Goal: Task Accomplishment & Management: Use online tool/utility

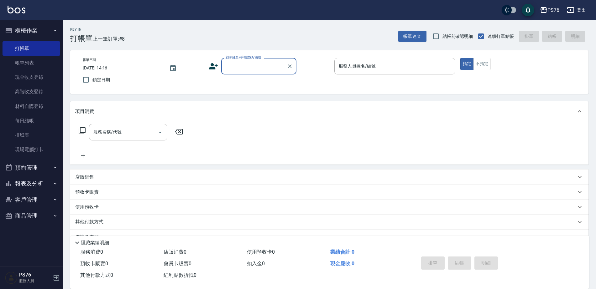
click at [253, 71] on input "顧客姓名/手機號碼/編號" at bounding box center [254, 66] width 60 height 11
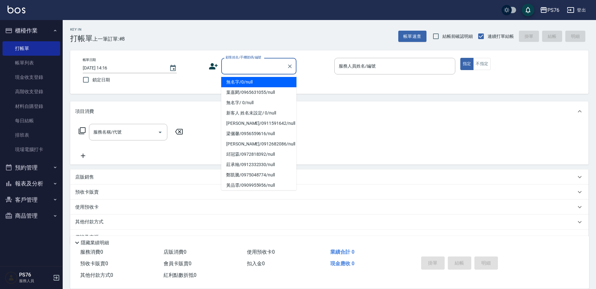
type input "無名字/0/null"
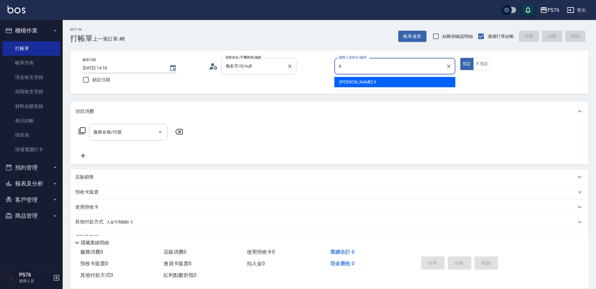
type input "[PERSON_NAME]-9"
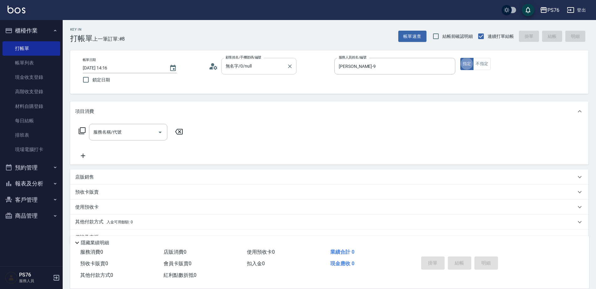
type button "true"
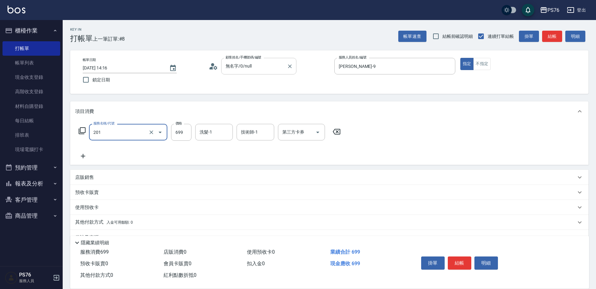
type input "基礎燙(201)"
click at [180, 136] on input "699" at bounding box center [181, 132] width 20 height 17
type input "2000"
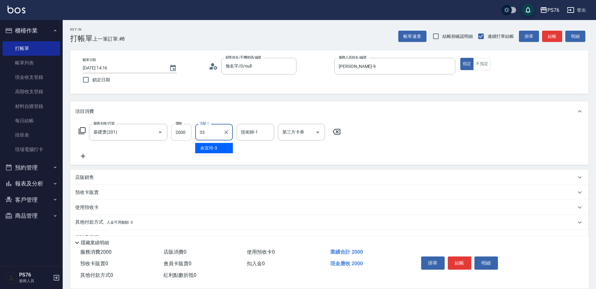
type input "[PERSON_NAME]33"
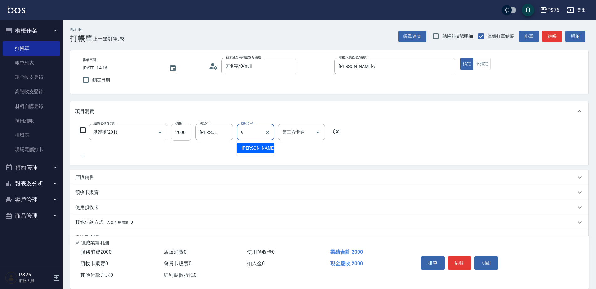
type input "[PERSON_NAME]-9"
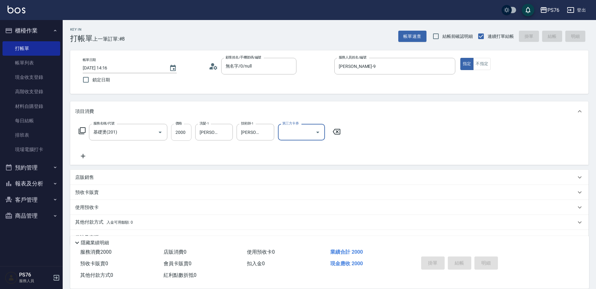
type input "[DATE] 15:58"
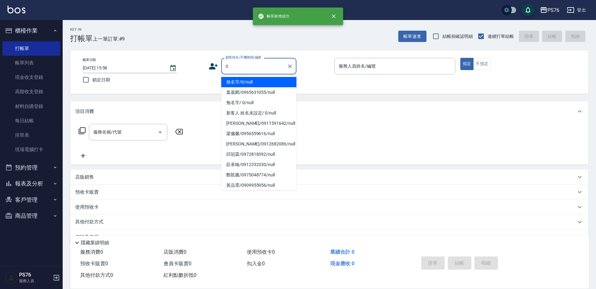
type input "無名字/0/null"
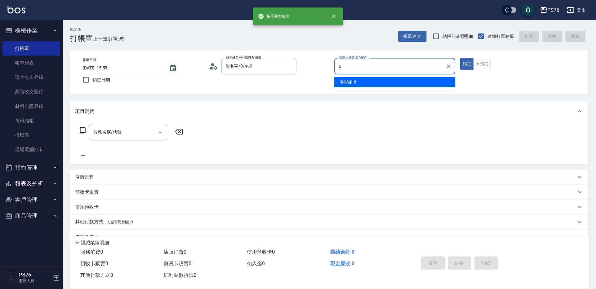
type input "洪彩娟-6"
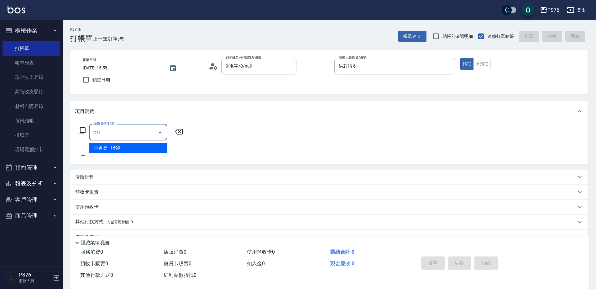
type input "型男燙(211)"
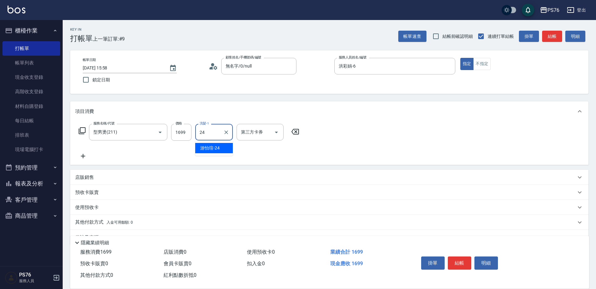
type input "游怡瑄-24"
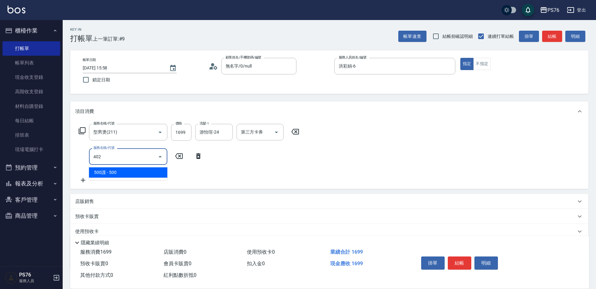
type input "500護(402)"
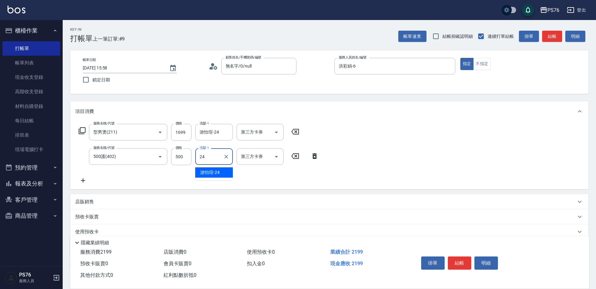
type input "游怡瑄-24"
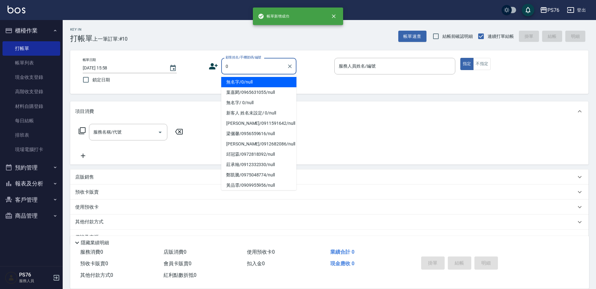
type input "無名字/0/null"
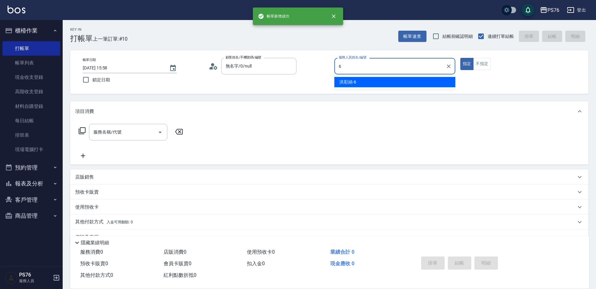
type input "洪彩娟-6"
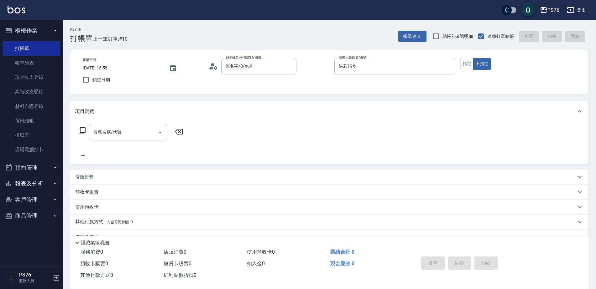
click at [132, 128] on input "服務名稱/代號" at bounding box center [123, 132] width 63 height 11
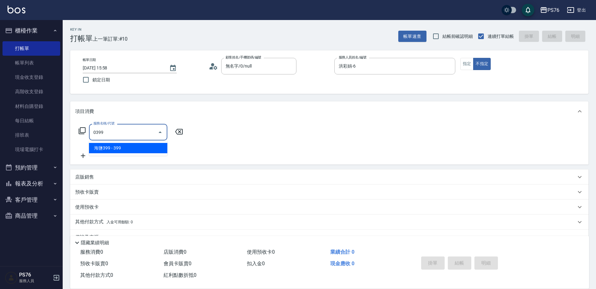
type input "海鹽399(0399)"
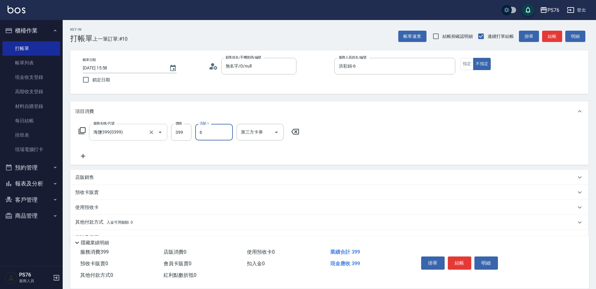
type input "洪彩娟-6"
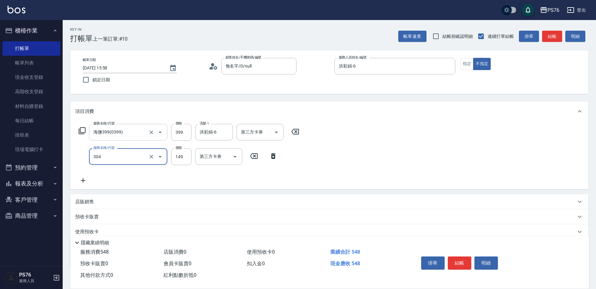
type input "剪髮(304)"
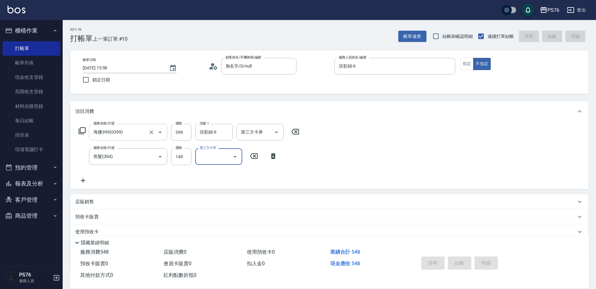
type input "[DATE] 15:59"
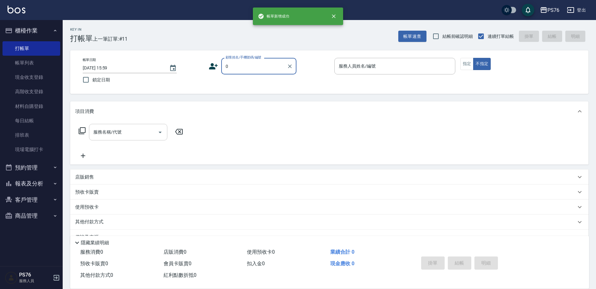
type input "無名字/0/null"
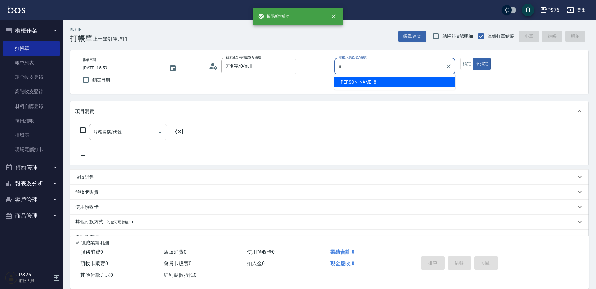
type input "[PERSON_NAME]-8"
type button "false"
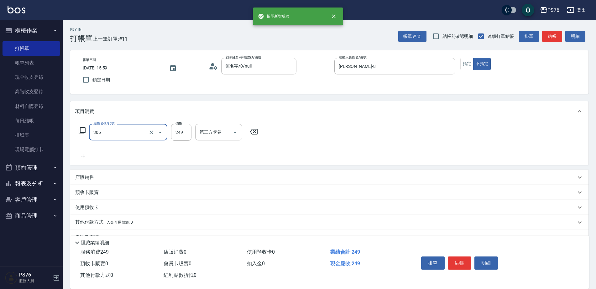
type input "剪髮(306)"
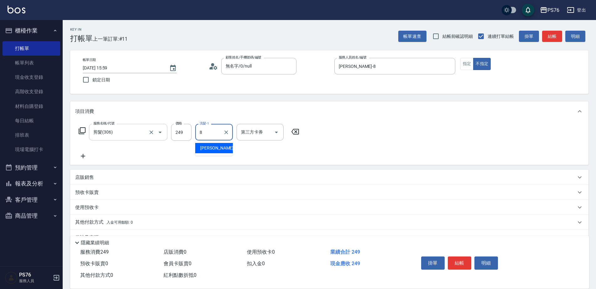
type input "[PERSON_NAME]-8"
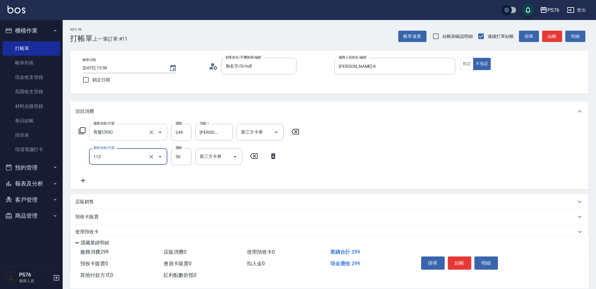
type input "精油50(112)"
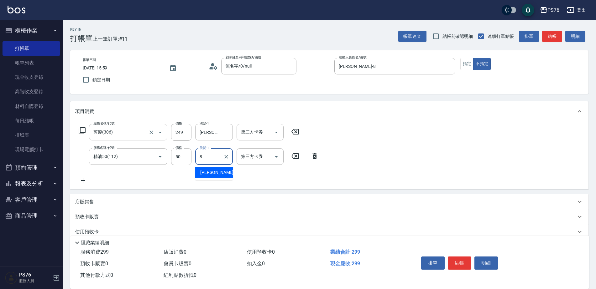
type input "[PERSON_NAME]-8"
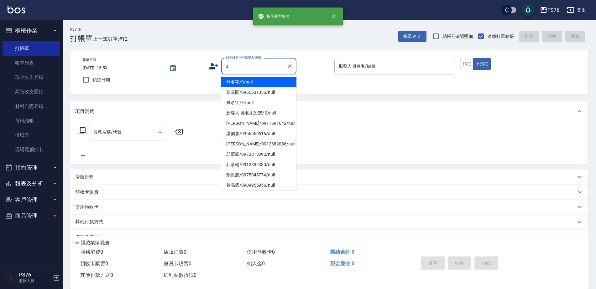
type input "無名字/0/null"
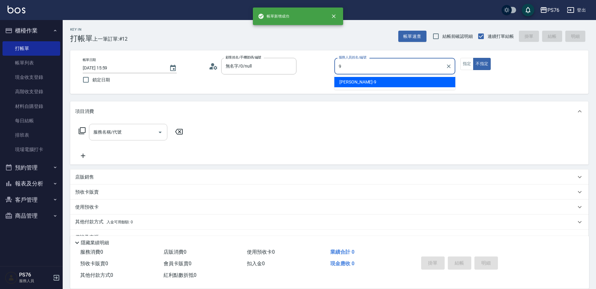
type input "[PERSON_NAME]-9"
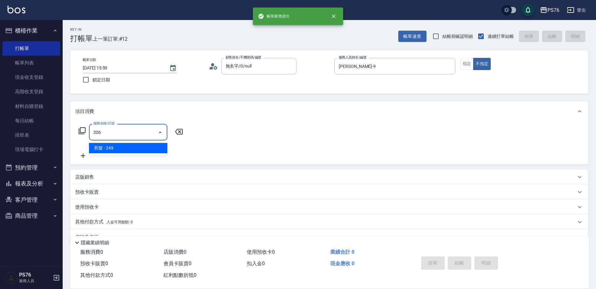
type input "剪髮(306)"
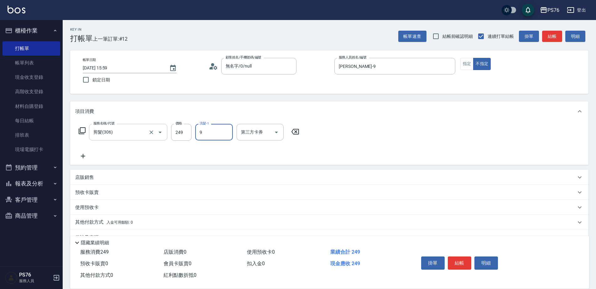
type input "[PERSON_NAME]-9"
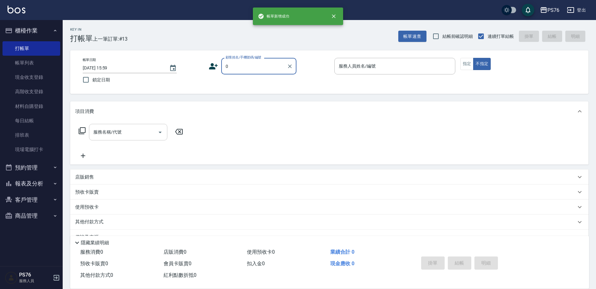
type input "無名字/0/null"
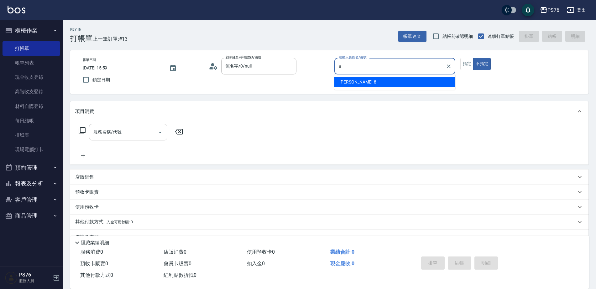
type input "[PERSON_NAME]-8"
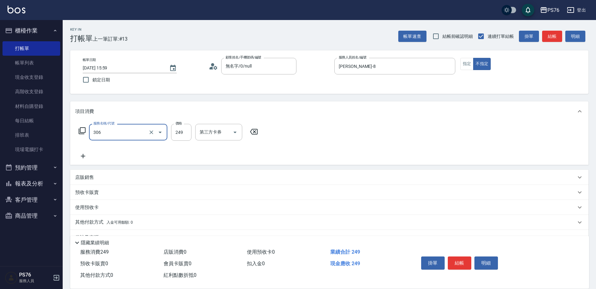
type input "剪髮(306)"
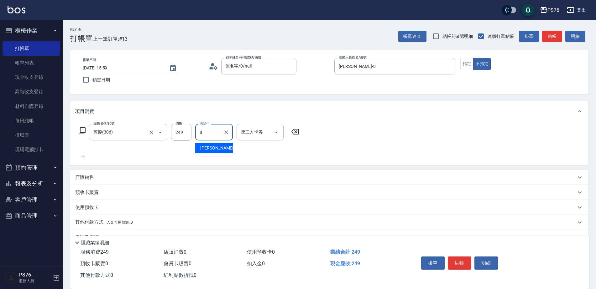
type input "[PERSON_NAME]-8"
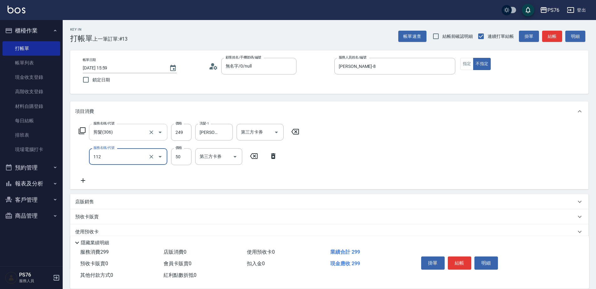
type input "精油50(112)"
click at [175, 153] on input "8" at bounding box center [181, 156] width 20 height 17
type input "50"
type input "[PERSON_NAME]-8"
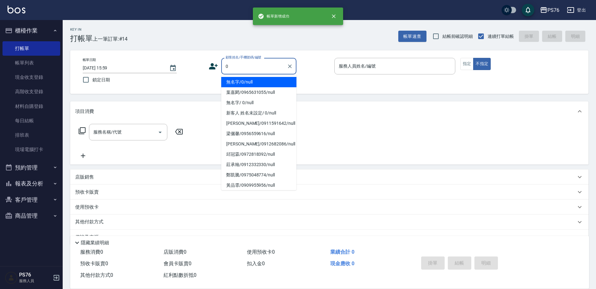
type input "無名字/0/null"
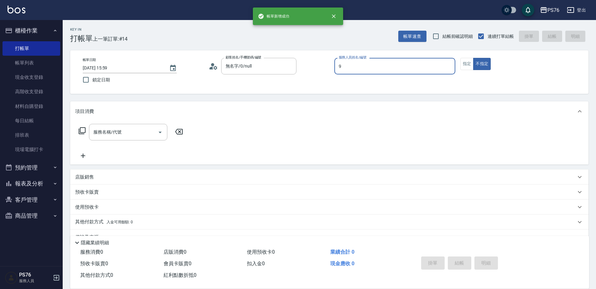
type input "[PERSON_NAME]-9"
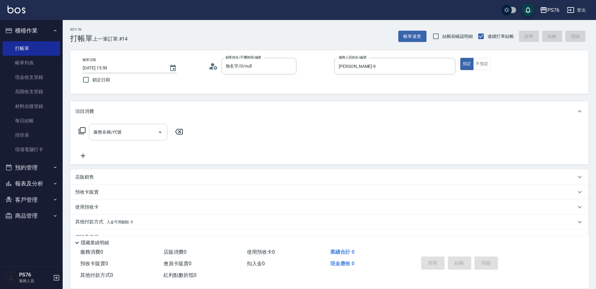
click at [136, 136] on input "服務名稱/代號" at bounding box center [123, 132] width 63 height 11
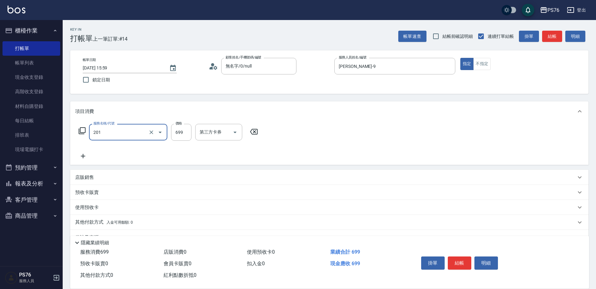
type input "基礎燙(201)"
type input "2000"
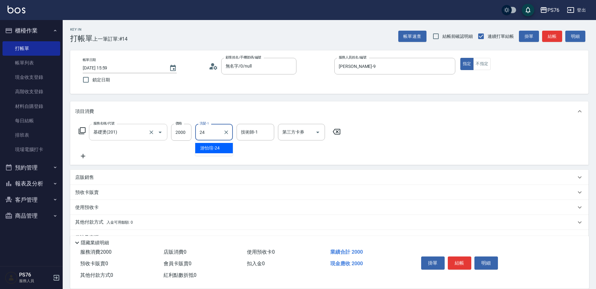
type input "游怡瑄-24"
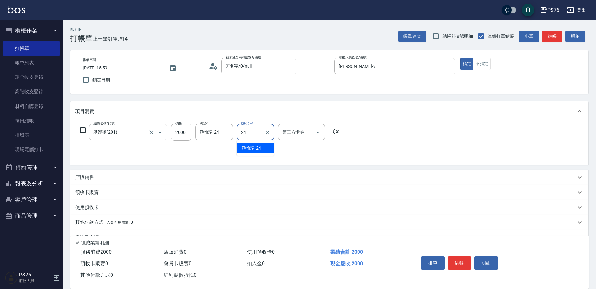
type input "游怡瑄-24"
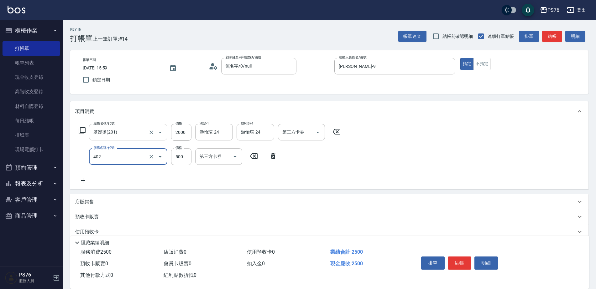
type input "500護(402)"
type input "游怡瑄-24"
